Goal: Information Seeking & Learning: Learn about a topic

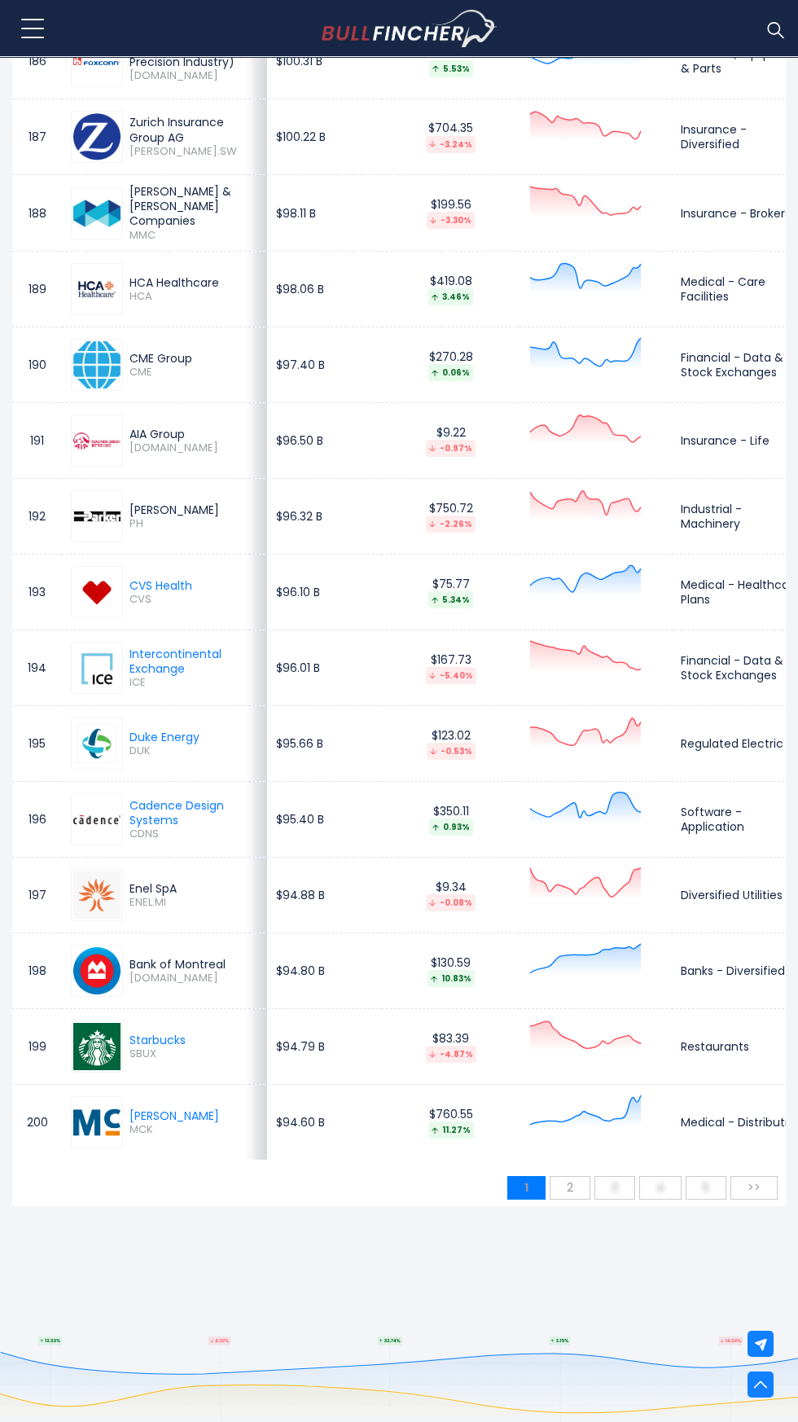
scroll to position [14861, 0]
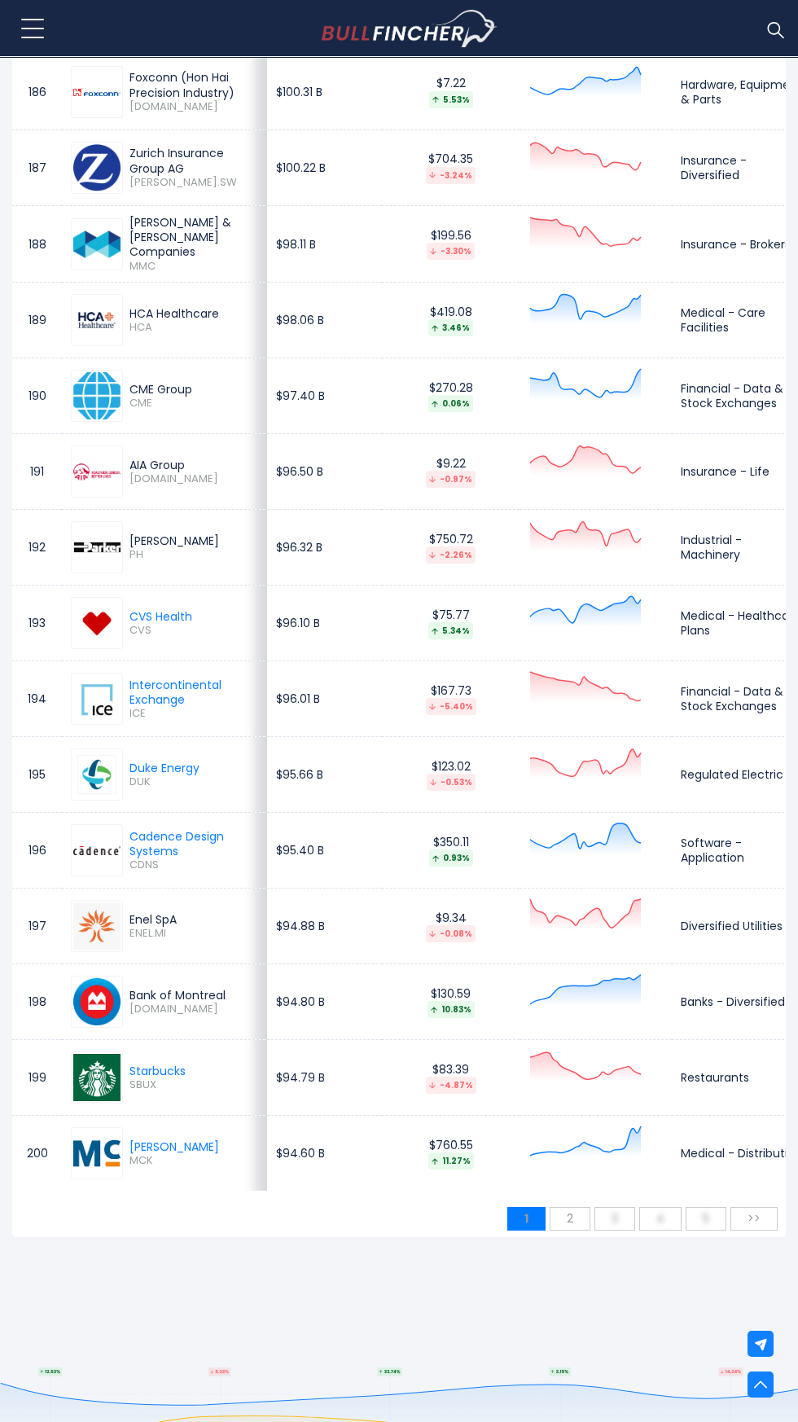
click at [571, 1231] on span "2" at bounding box center [570, 1218] width 23 height 24
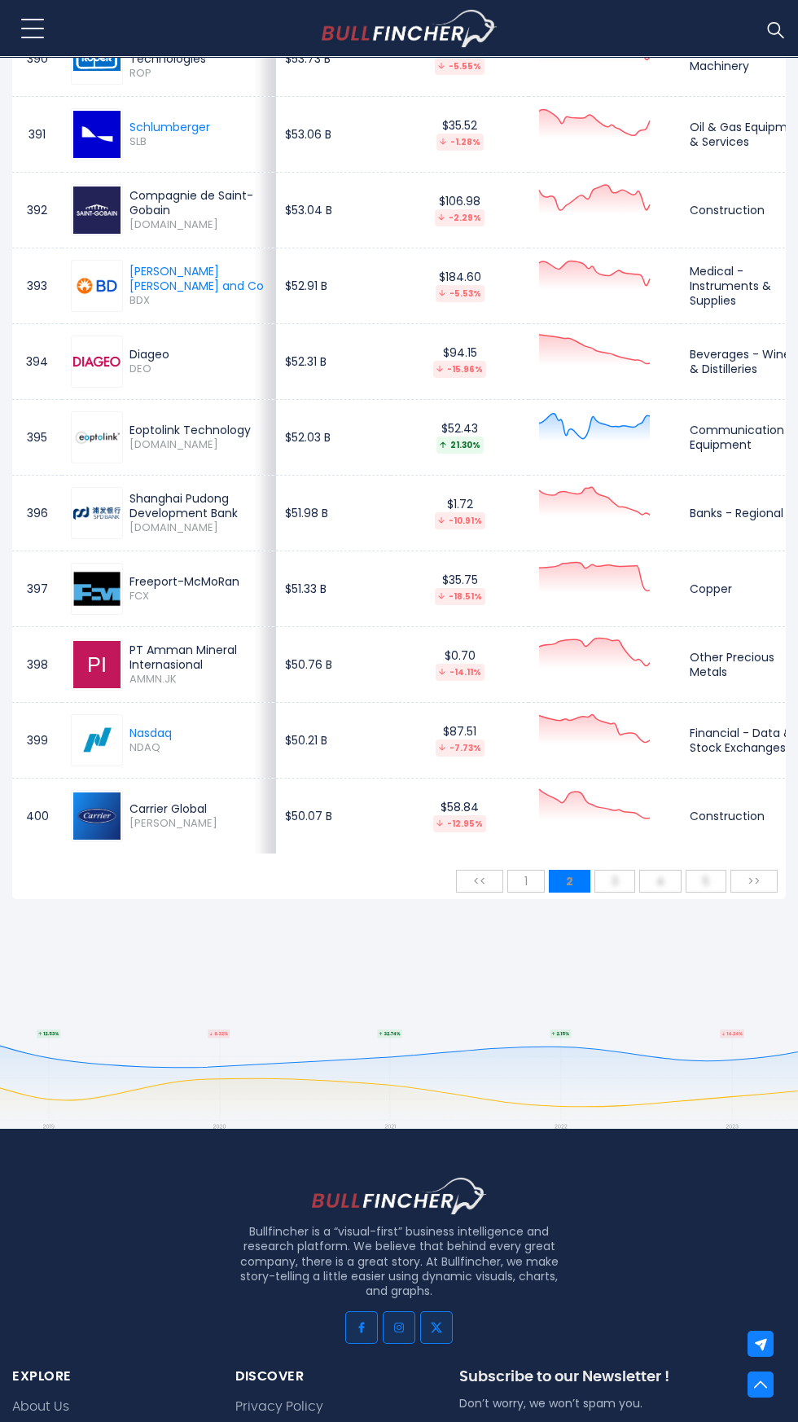
scroll to position [15580, 0]
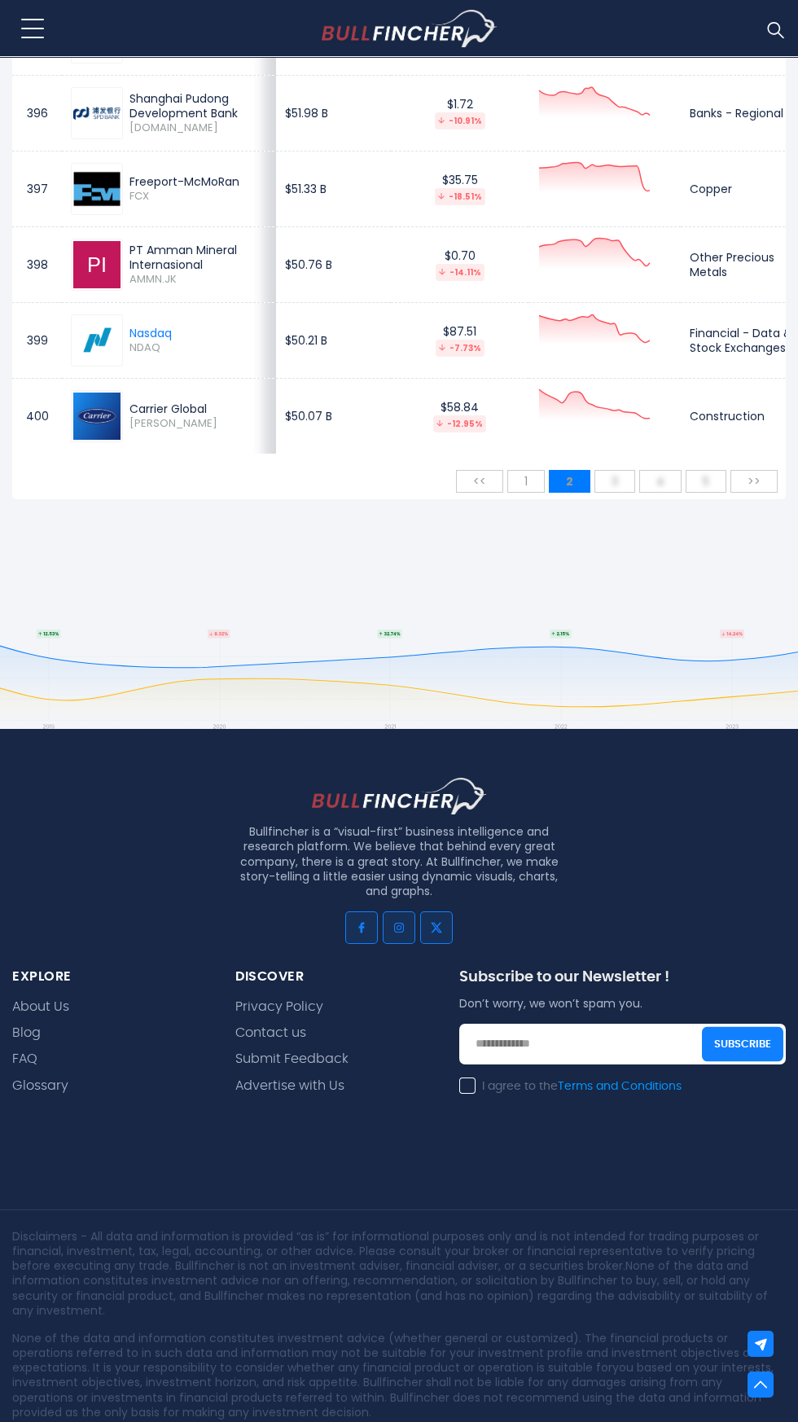
click at [753, 480] on span ">>" at bounding box center [754, 481] width 29 height 24
click at [758, 482] on span ">>" at bounding box center [754, 481] width 29 height 24
click at [749, 486] on span ">>" at bounding box center [754, 481] width 29 height 24
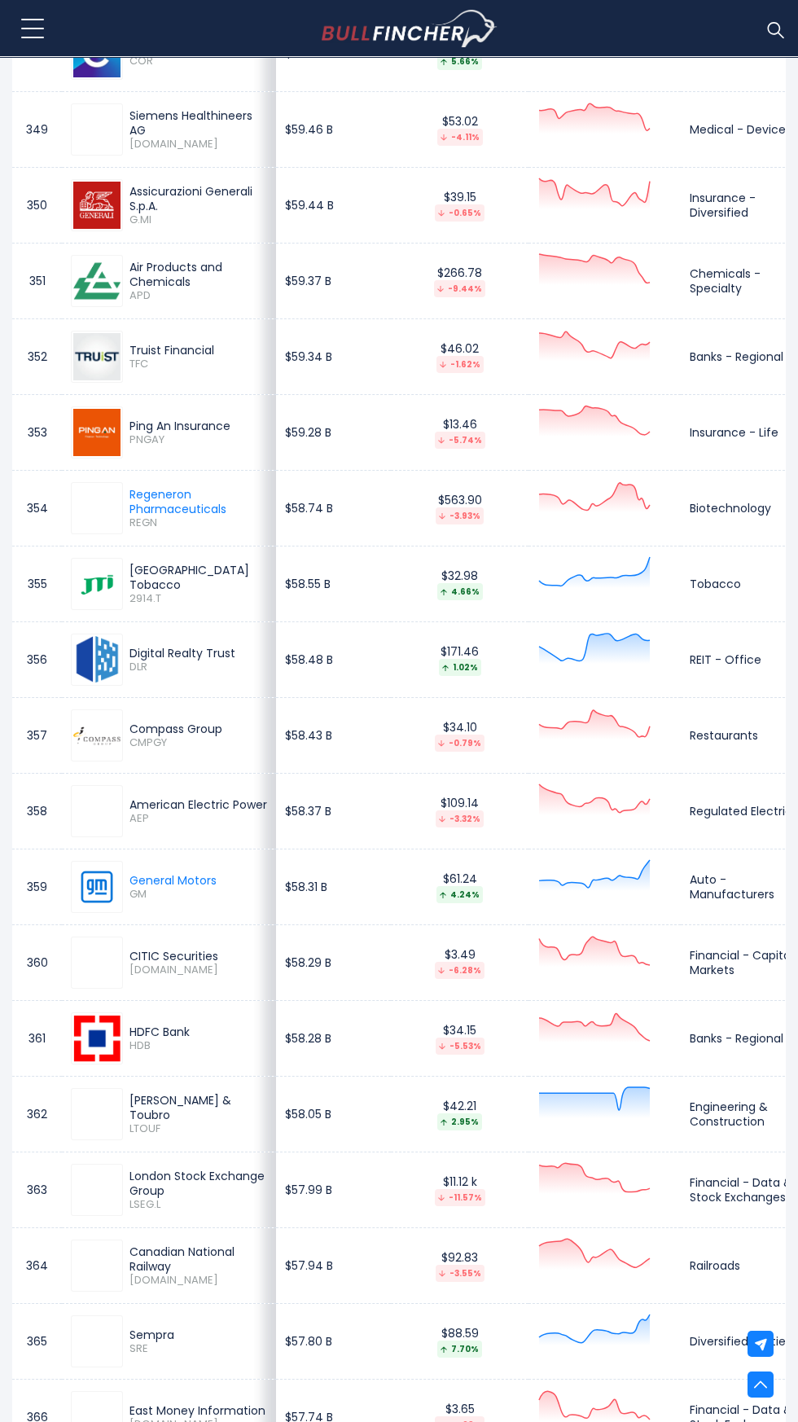
scroll to position [11999, 0]
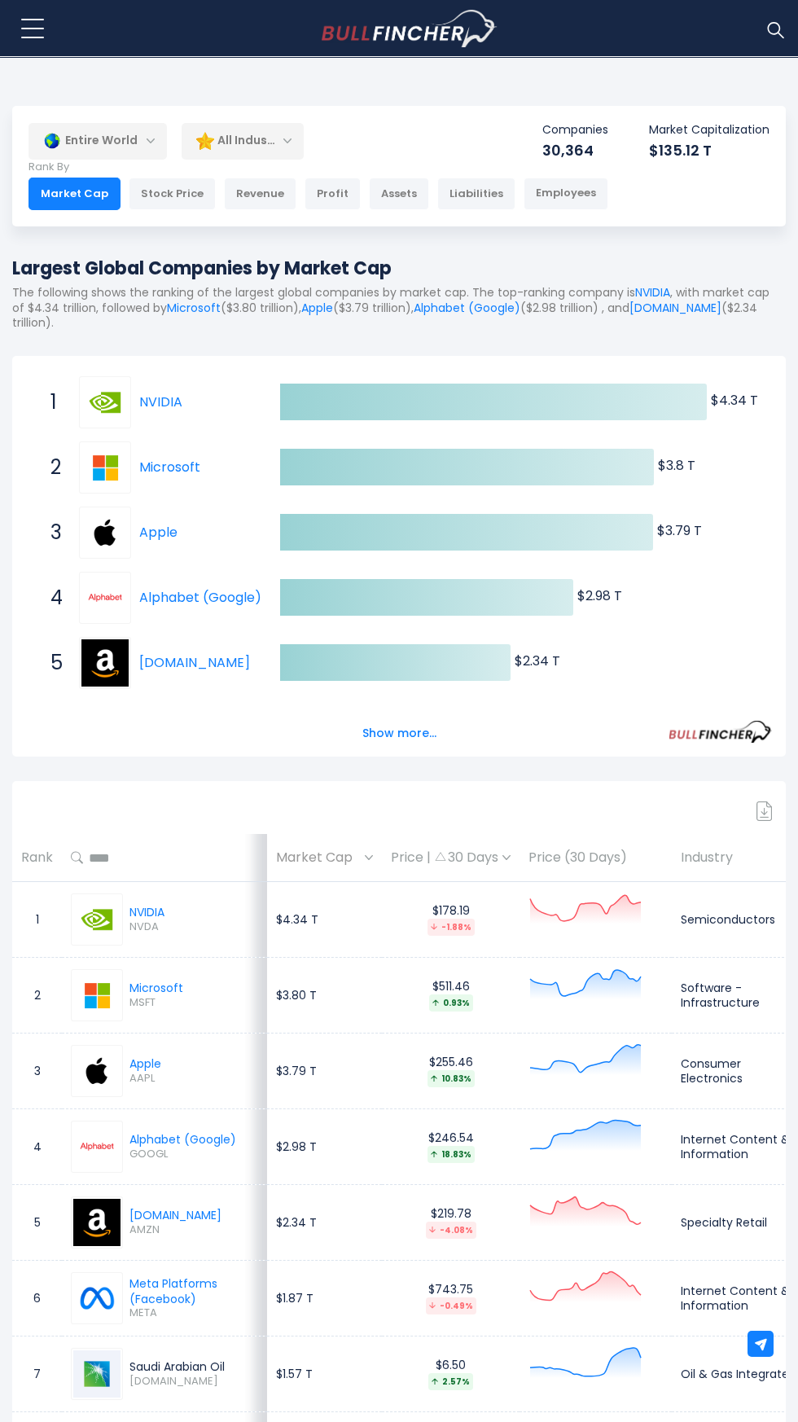
click at [256, 133] on div "All Industries" at bounding box center [243, 140] width 122 height 37
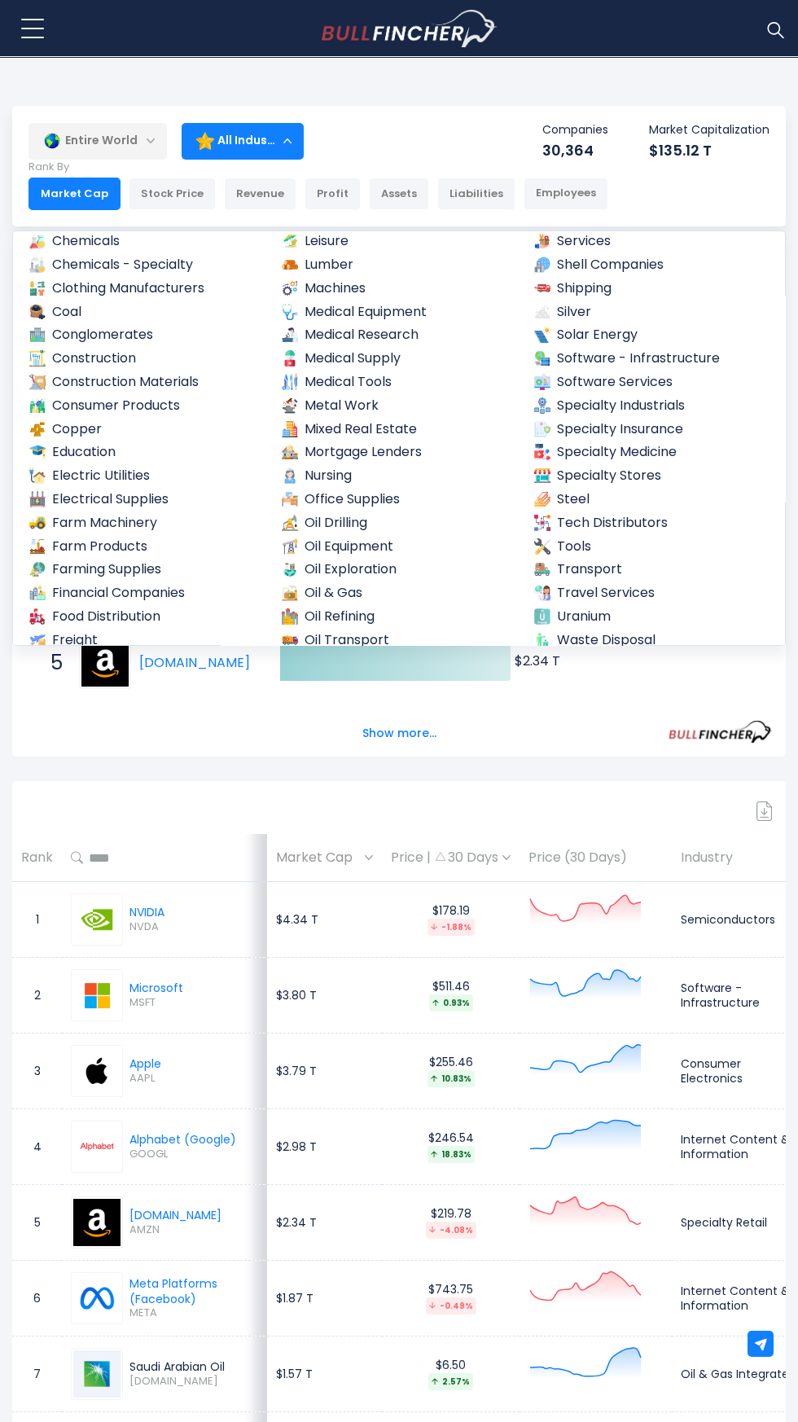
scroll to position [785, 0]
